Goal: Task Accomplishment & Management: Use online tool/utility

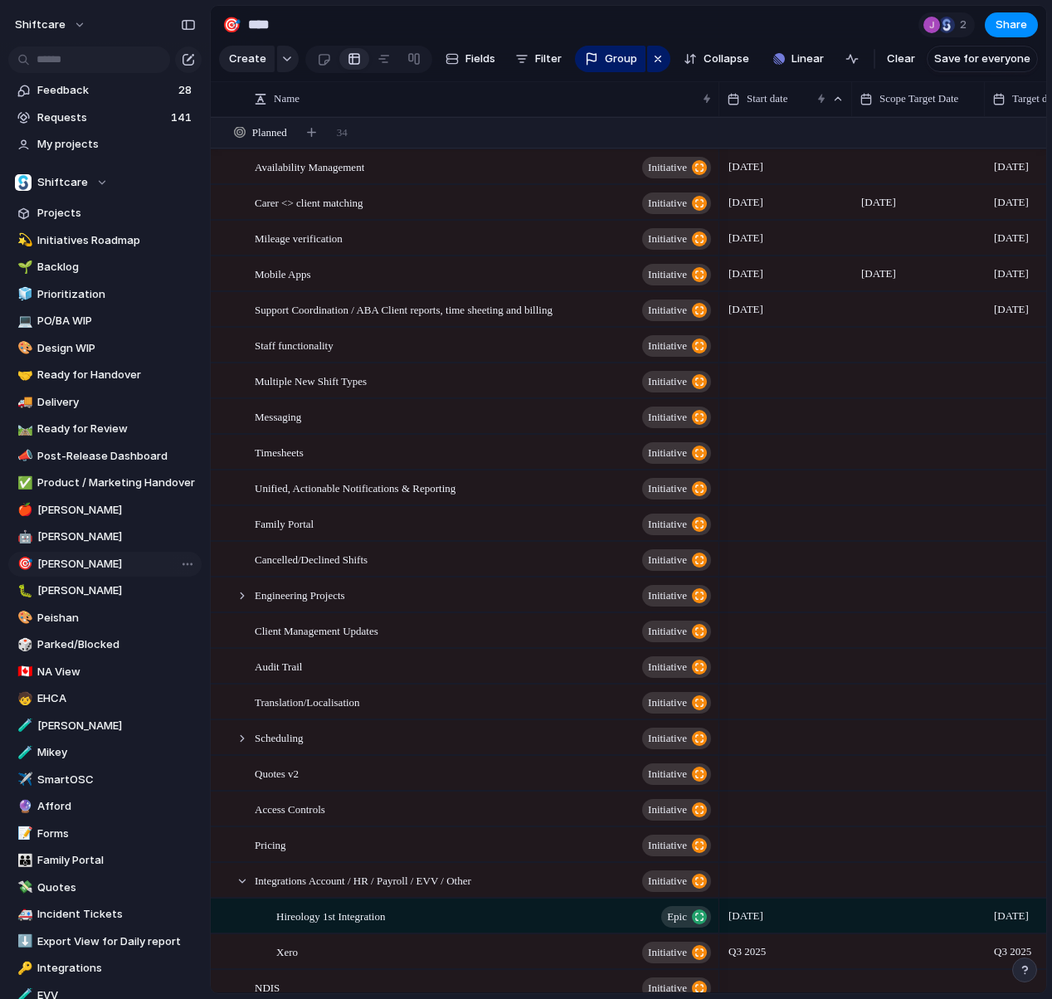
click at [108, 563] on span "[PERSON_NAME]" at bounding box center [116, 564] width 158 height 17
click at [281, 57] on div "button" at bounding box center [287, 59] width 12 height 7
click at [560, 56] on div "Initiative Project Request Epic Task Bug Customize" at bounding box center [526, 499] width 1052 height 999
click at [526, 56] on button "Filter" at bounding box center [539, 59] width 60 height 27
type input "***"
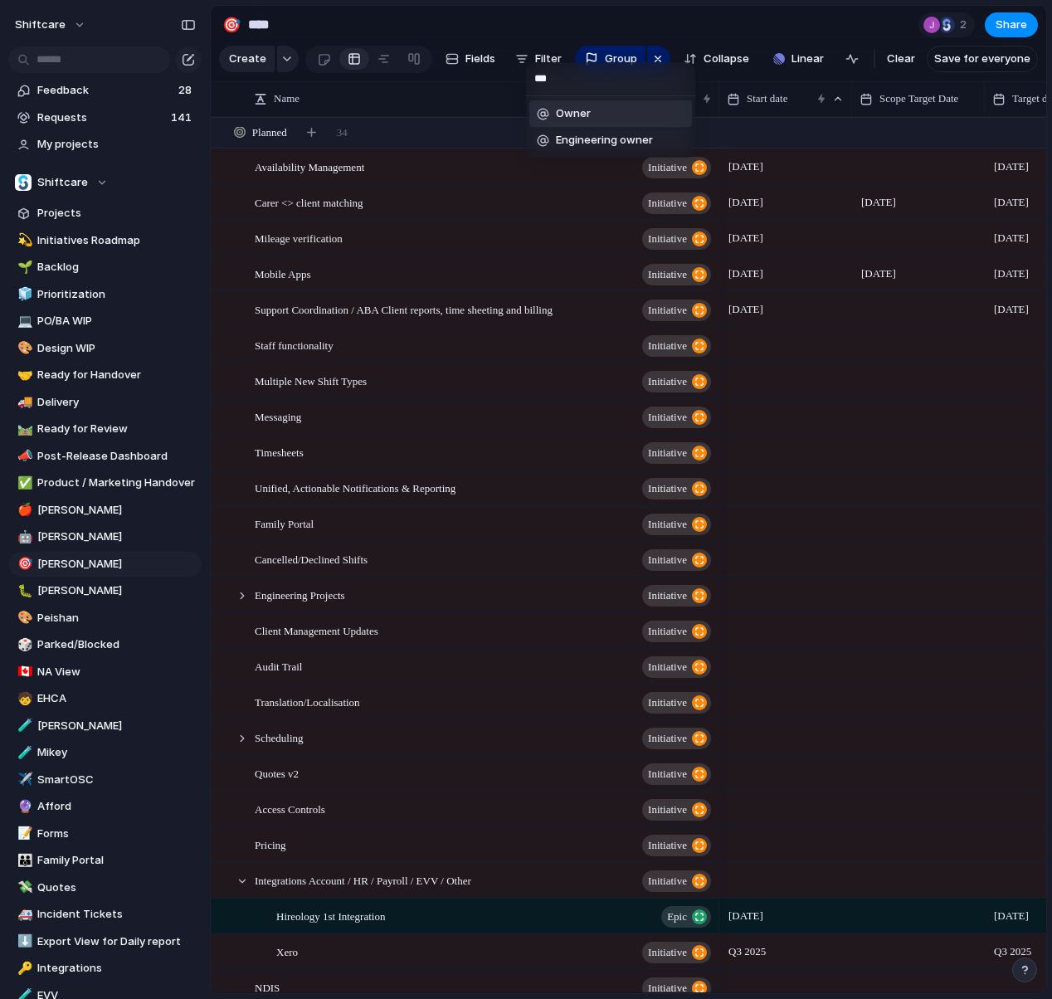
click at [593, 107] on li "Owner" at bounding box center [610, 113] width 163 height 27
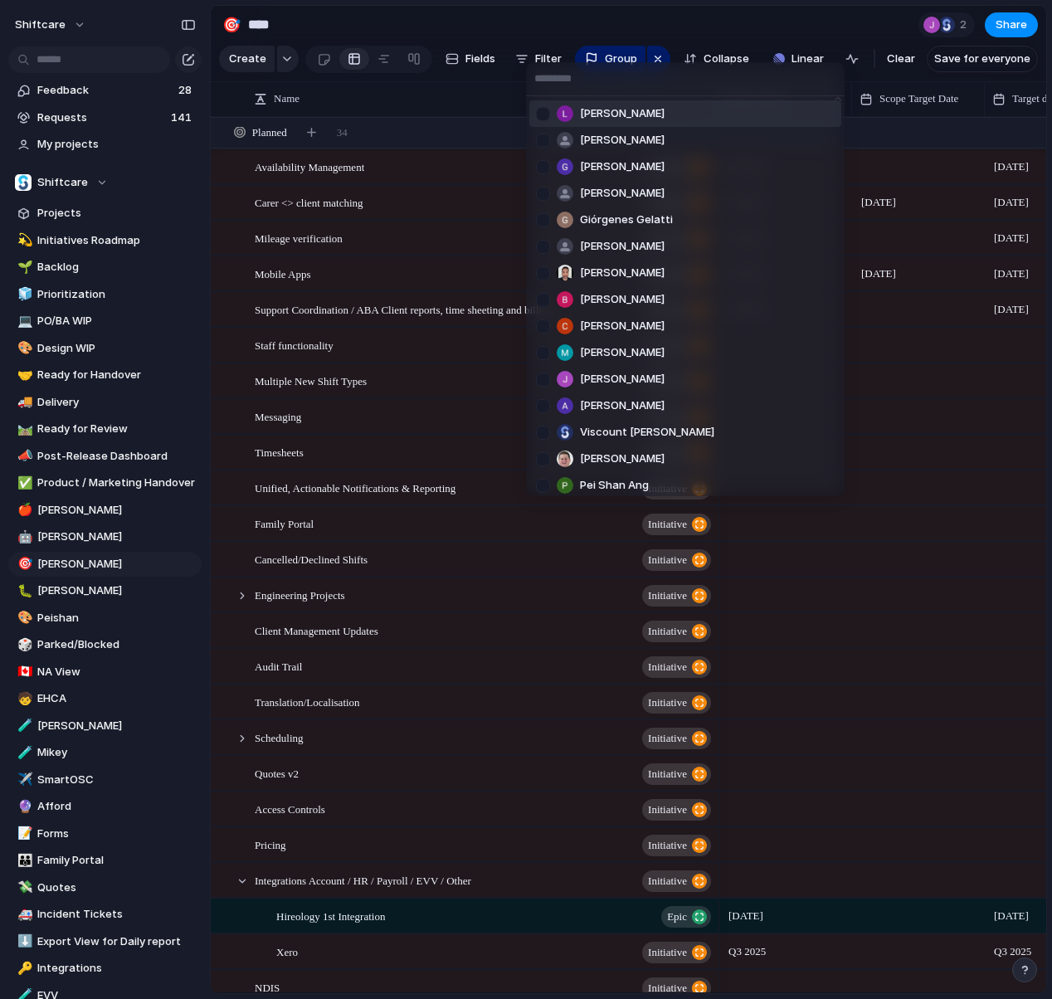
click at [598, 110] on span "[PERSON_NAME]" at bounding box center [622, 113] width 85 height 17
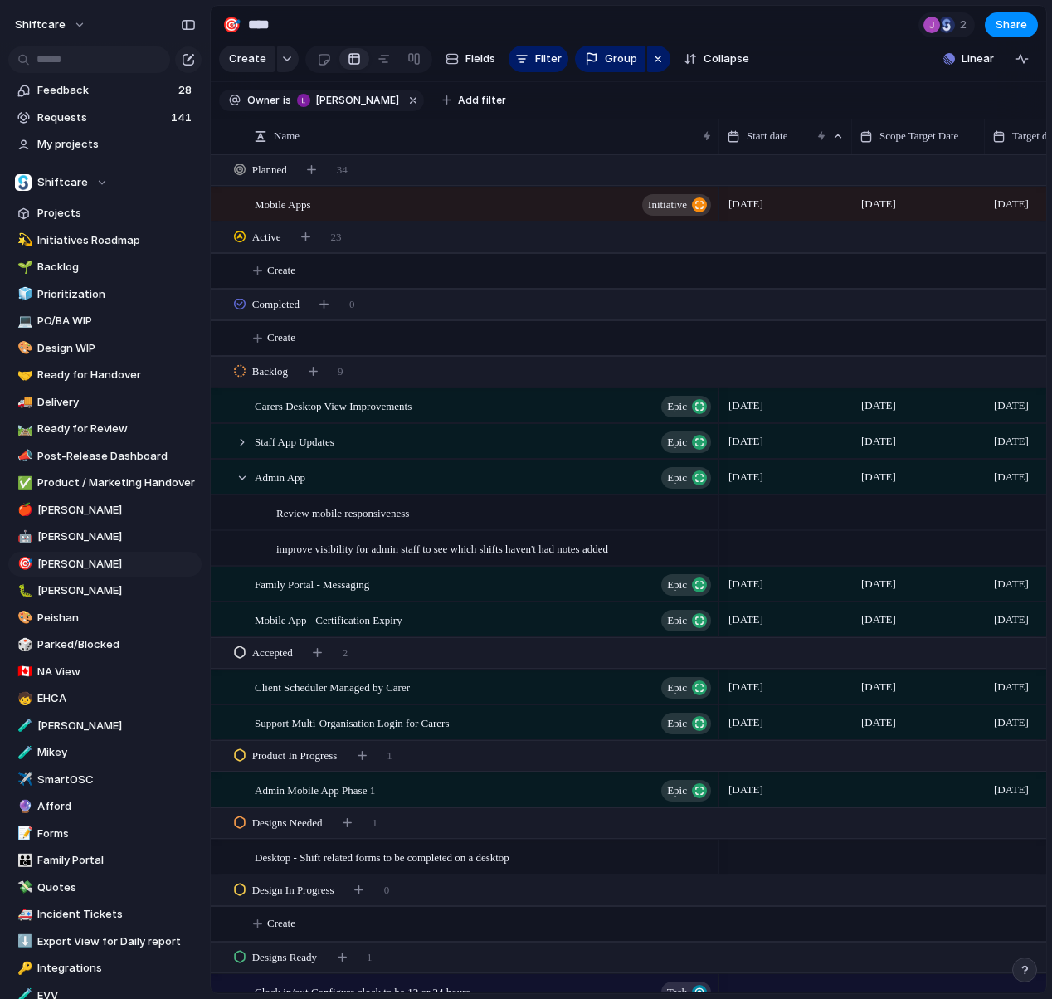
click at [762, 80] on section "Create Fields Filter Group Zoom Collapse Linear Clear Save for everyone" at bounding box center [629, 62] width 836 height 40
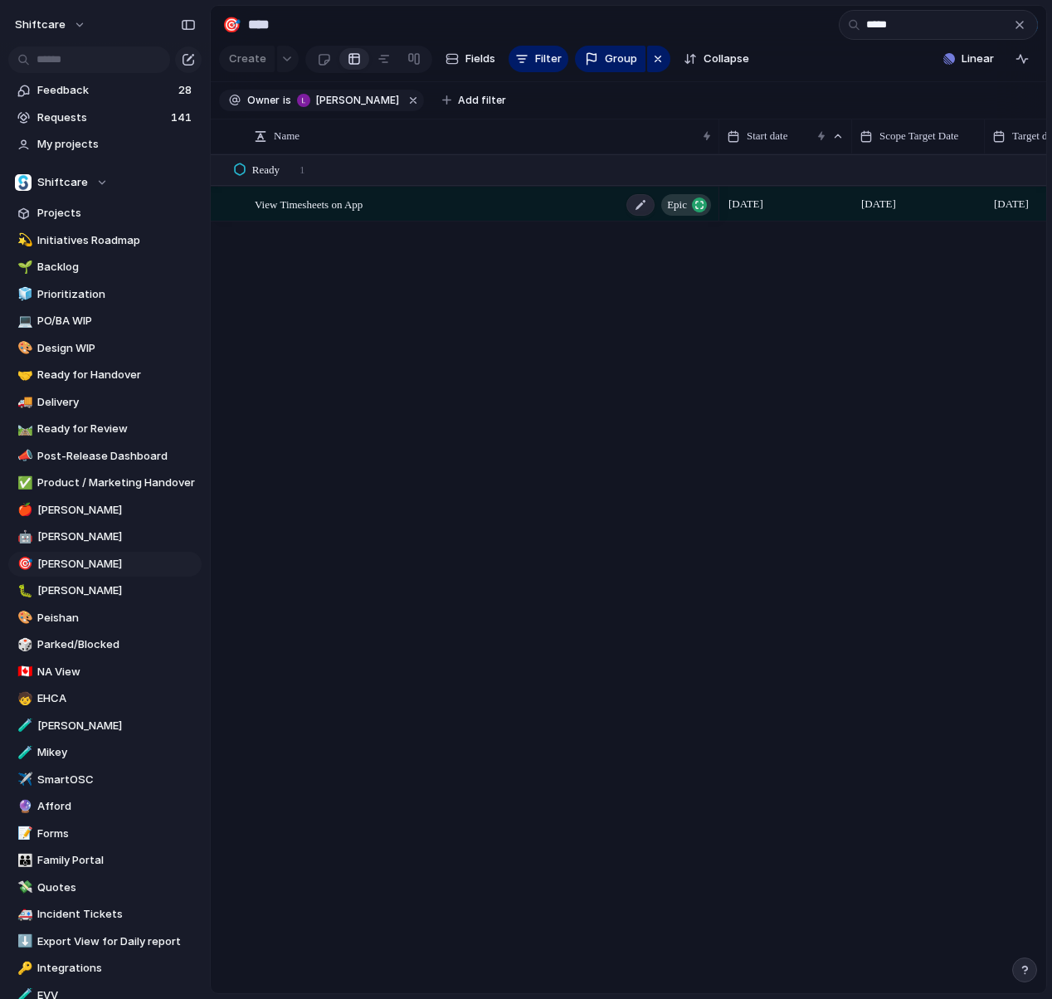
type input "*****"
click at [363, 201] on span "View Timesheets on App" at bounding box center [309, 203] width 108 height 19
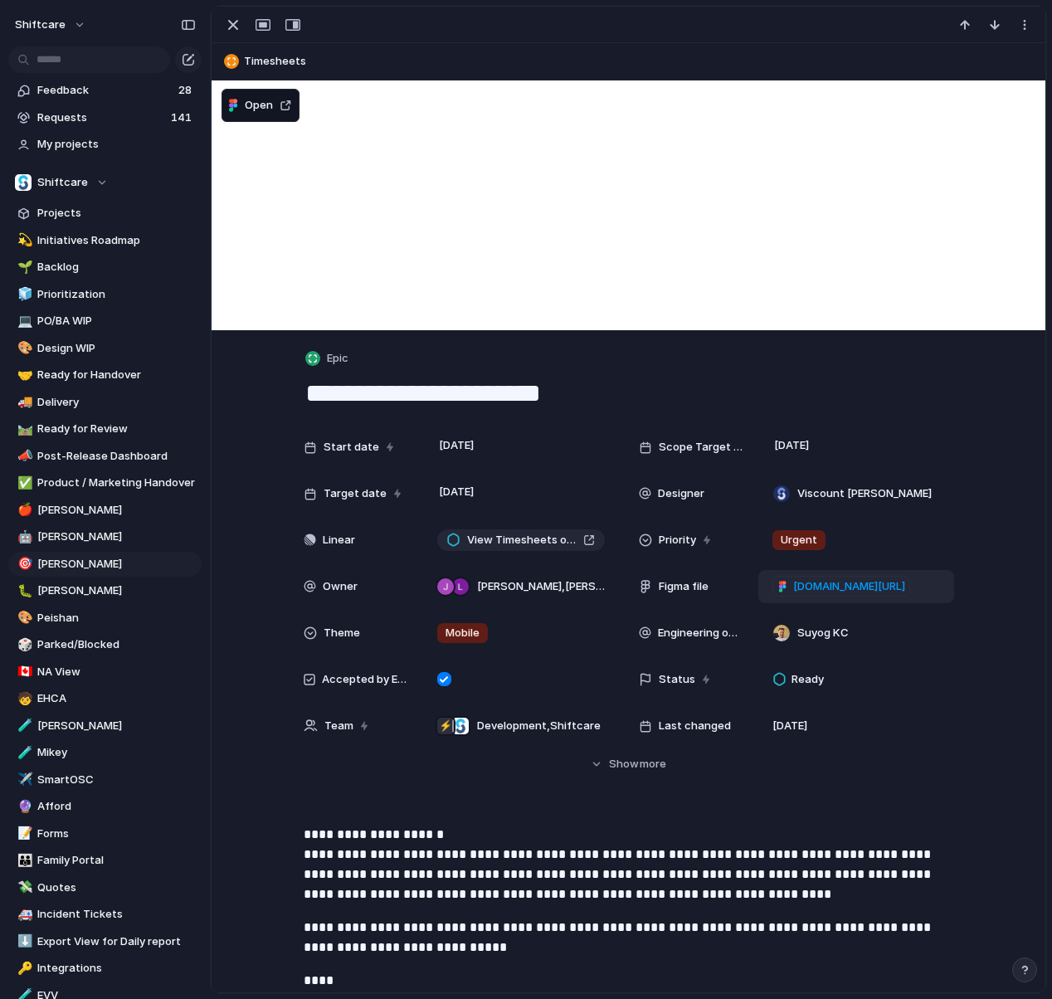
click at [837, 587] on span "[DOMAIN_NAME][URL]" at bounding box center [849, 586] width 112 height 17
click at [0, 0] on div "shiftcare Feedback 28 Requests 141 My projects Shiftcare Projects 💫 Initiatives…" at bounding box center [526, 499] width 1052 height 999
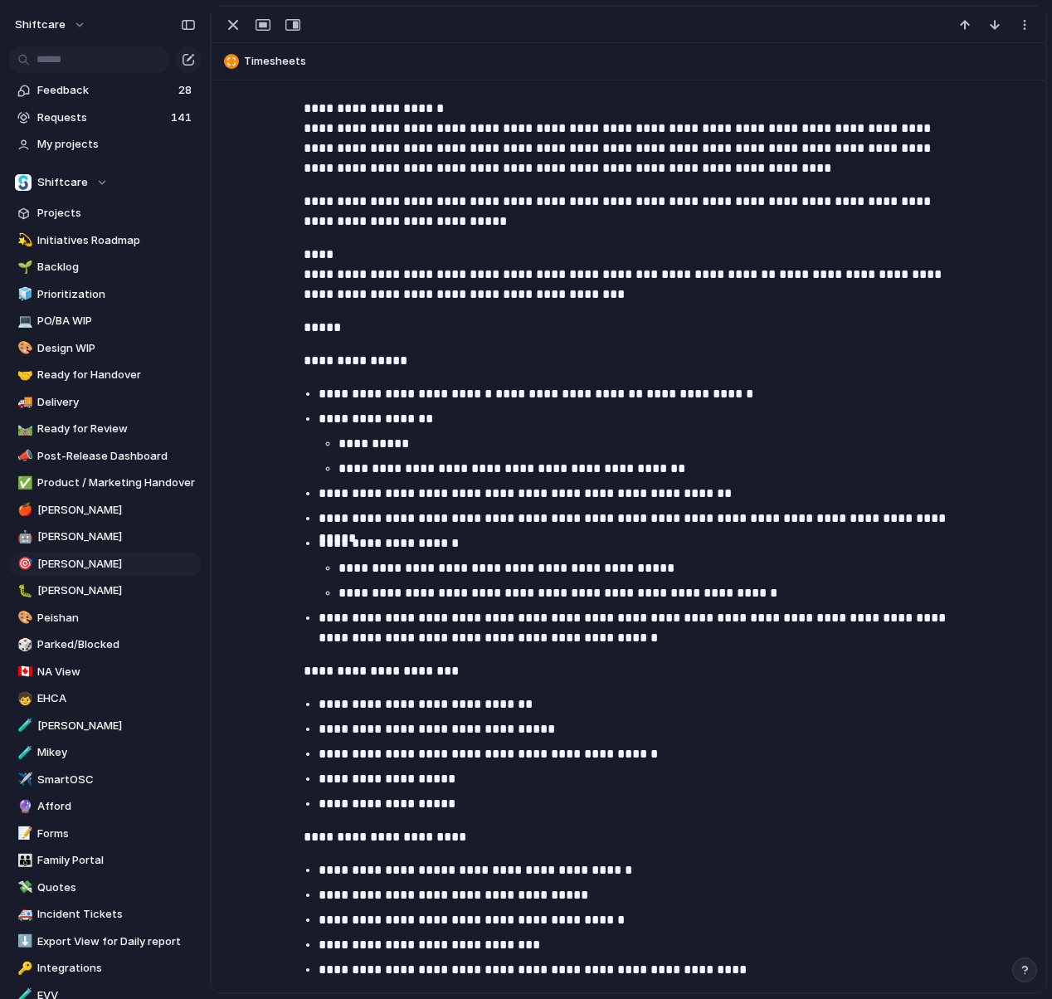
scroll to position [737, 0]
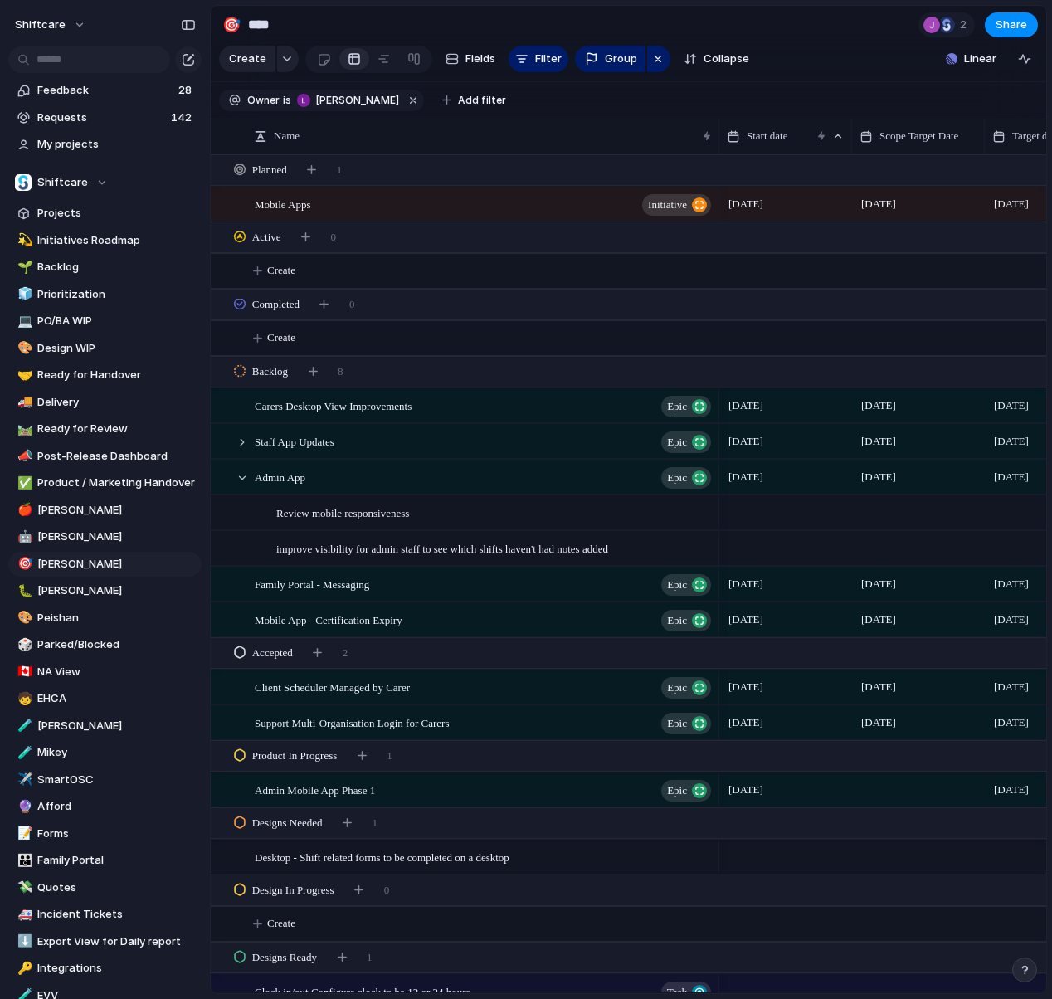
scroll to position [11, 0]
